Goal: Transaction & Acquisition: Book appointment/travel/reservation

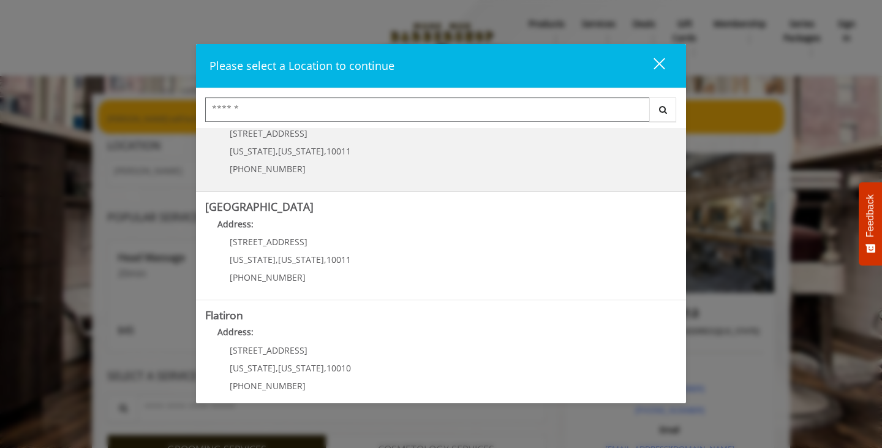
scroll to position [272, 0]
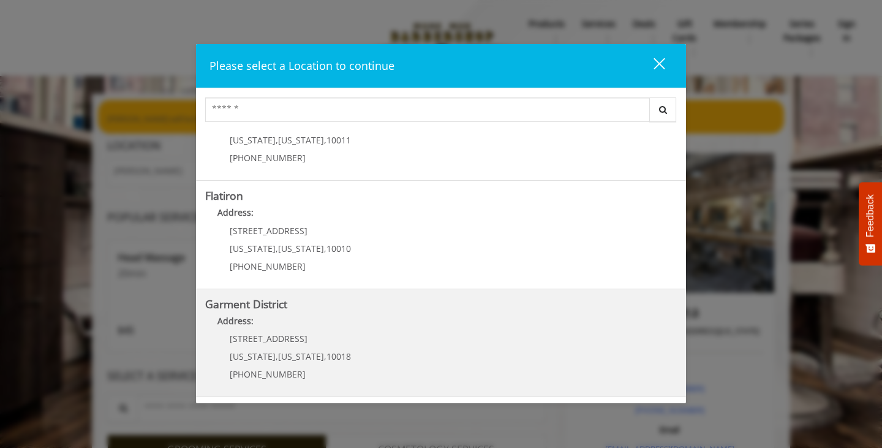
click at [334, 332] on District "Address:" at bounding box center [440, 324] width 471 height 20
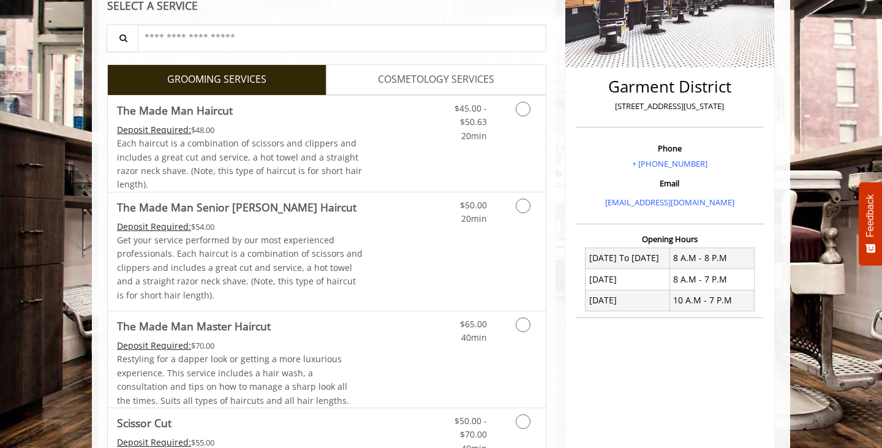
scroll to position [249, 0]
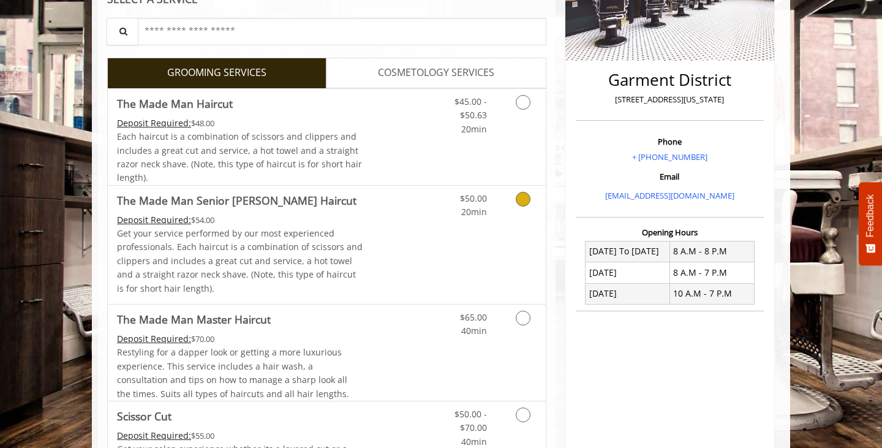
click at [511, 212] on link "Grooming services" at bounding box center [520, 203] width 31 height 34
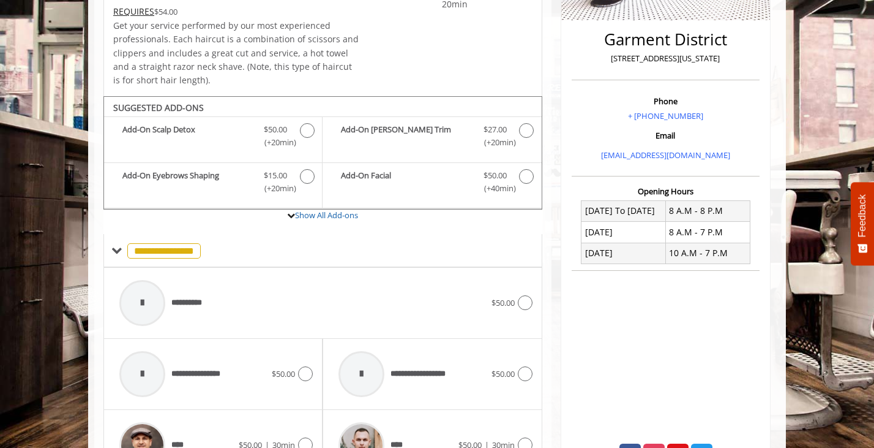
scroll to position [386, 0]
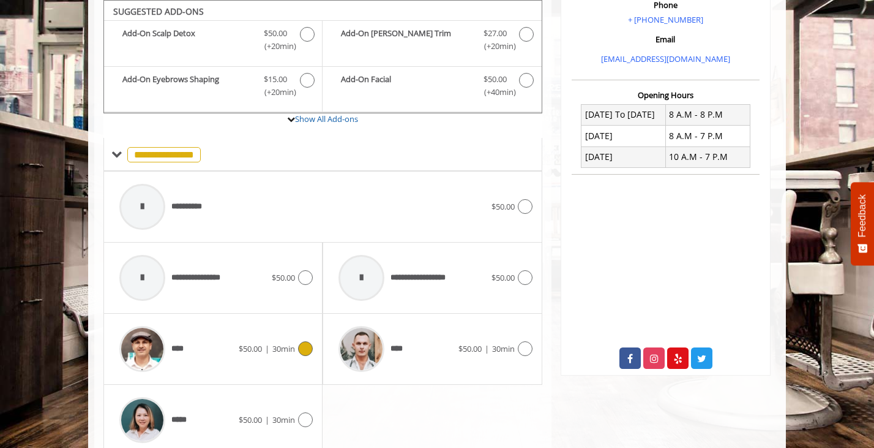
click at [299, 344] on icon at bounding box center [305, 348] width 15 height 15
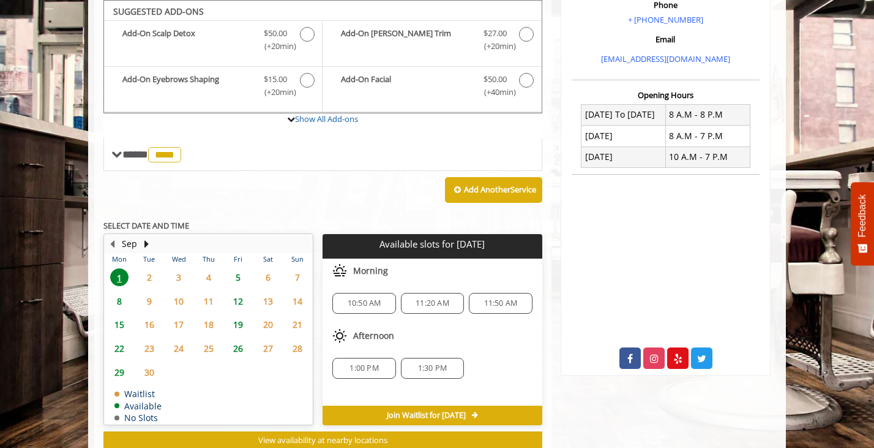
scroll to position [386, 0]
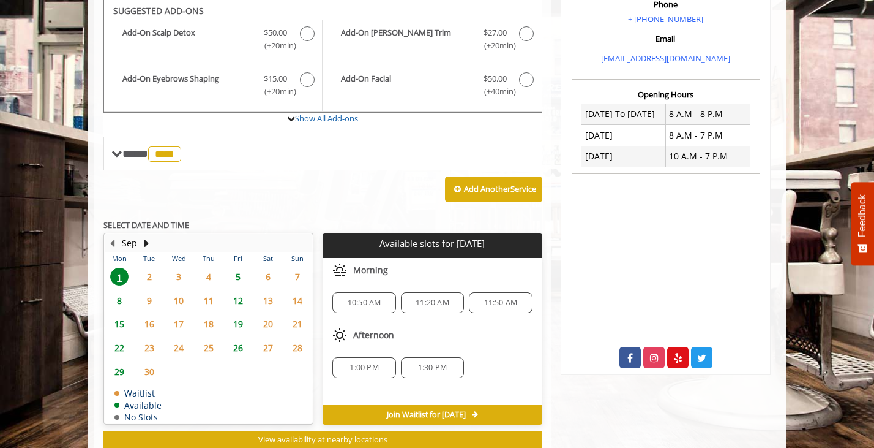
click at [359, 304] on span "10:50 AM" at bounding box center [365, 303] width 34 height 10
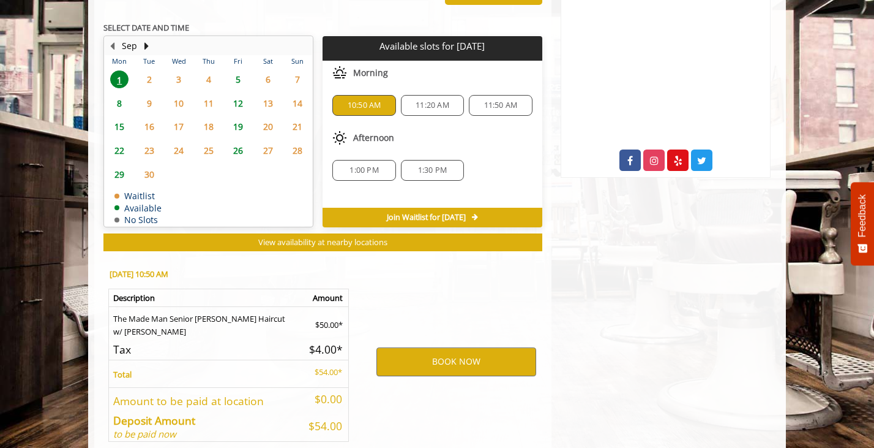
scroll to position [644, 0]
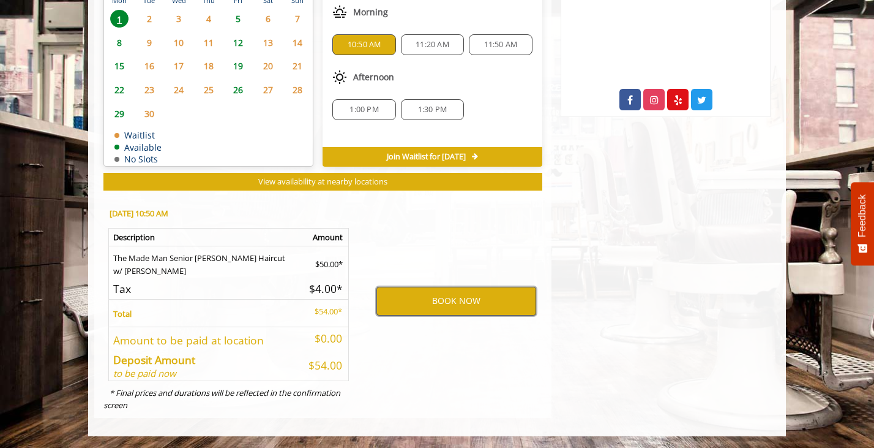
click at [410, 306] on button "BOOK NOW" at bounding box center [457, 301] width 160 height 28
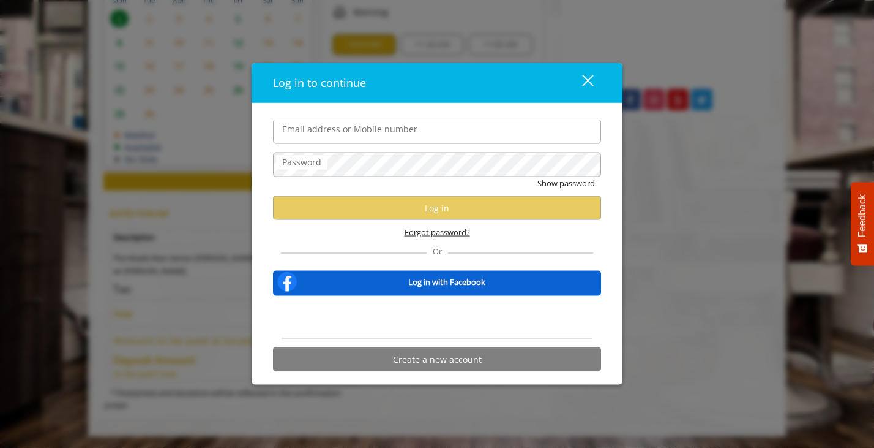
click at [443, 233] on span "Forgot password?" at bounding box center [438, 232] width 66 height 13
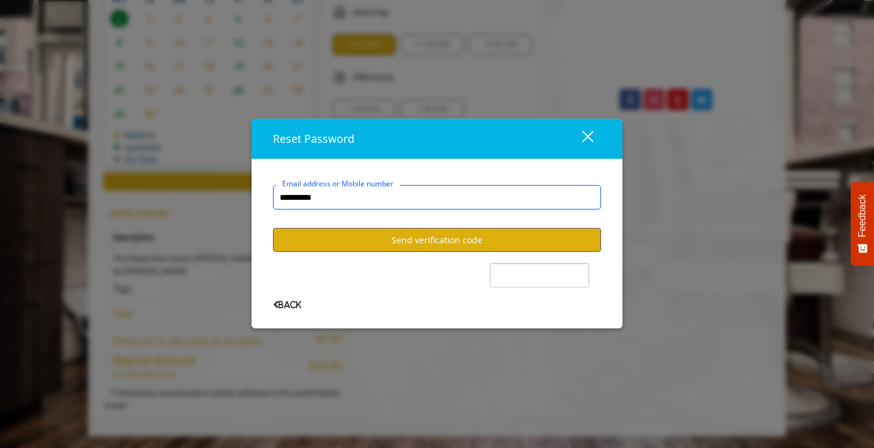
type input "**********"
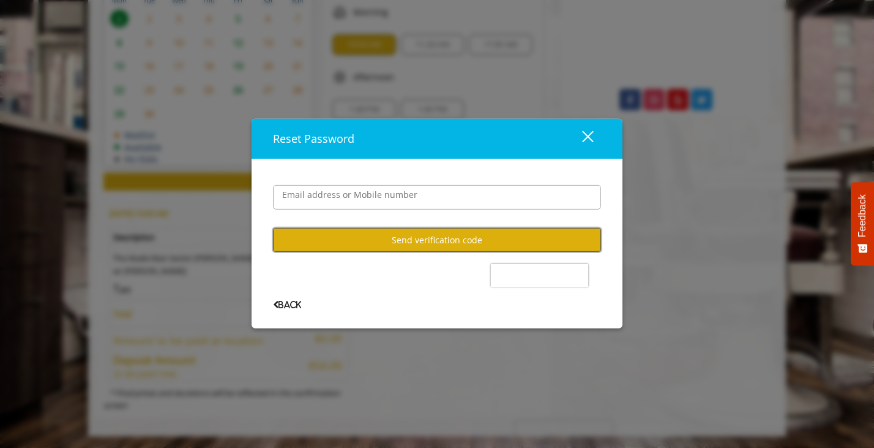
click at [460, 234] on button "Send verification code" at bounding box center [437, 240] width 328 height 24
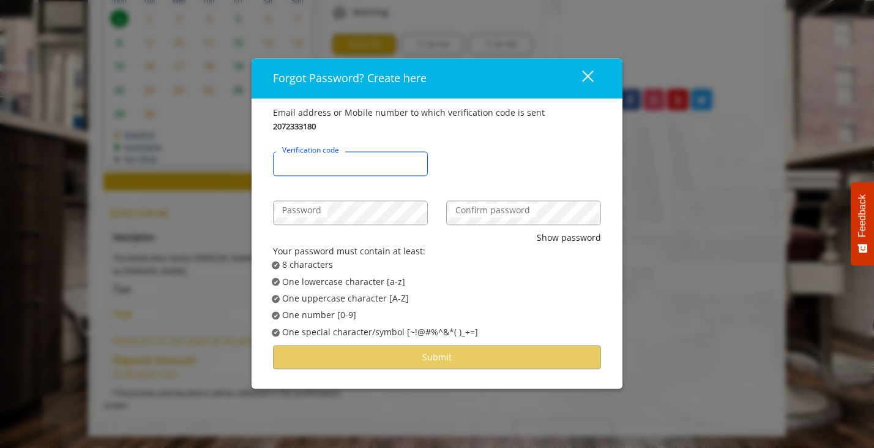
click at [410, 167] on input "Verification code" at bounding box center [350, 163] width 155 height 24
type input "******"
click at [318, 214] on label "Password" at bounding box center [301, 209] width 51 height 13
click at [494, 203] on label "Confirm password" at bounding box center [492, 209] width 87 height 13
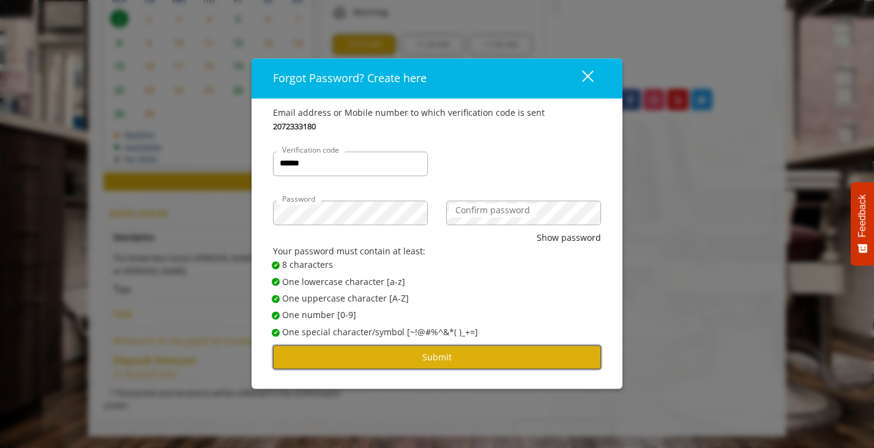
click at [517, 351] on button "Submit" at bounding box center [437, 357] width 328 height 24
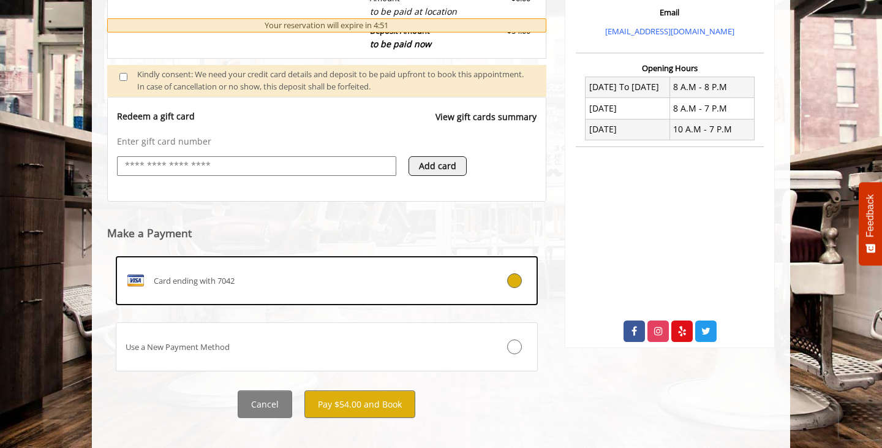
scroll to position [426, 0]
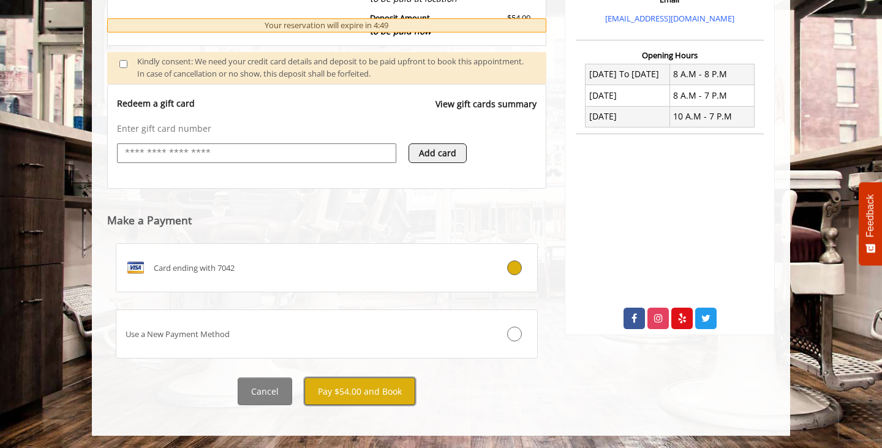
click at [360, 391] on button "Pay $54.00 and Book" at bounding box center [359, 391] width 111 height 28
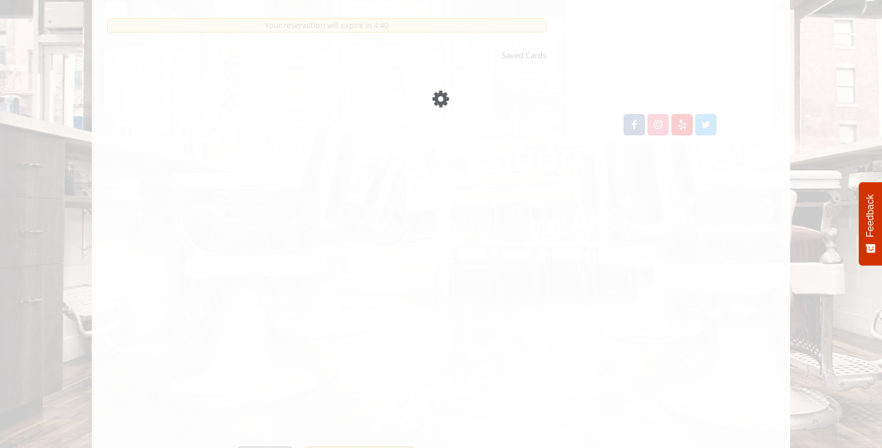
scroll to position [623, 0]
